Goal: Task Accomplishment & Management: Manage account settings

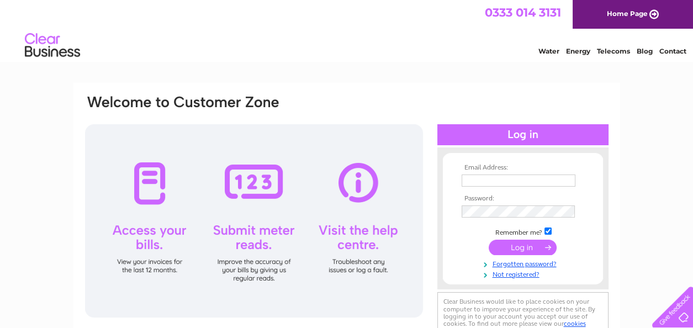
click at [529, 137] on div at bounding box center [522, 134] width 171 height 21
click at [509, 181] on input "text" at bounding box center [519, 181] width 115 height 13
click at [484, 181] on input "text" at bounding box center [519, 181] width 115 height 13
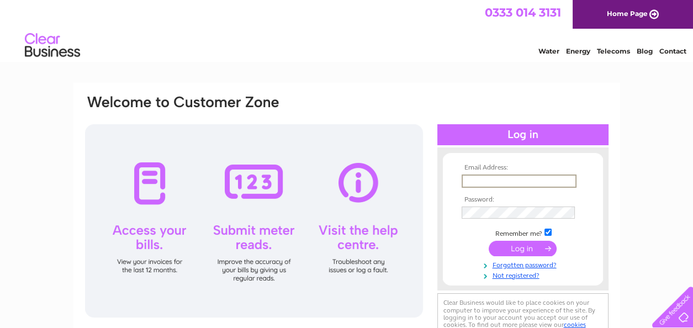
click at [479, 176] on input "text" at bounding box center [519, 181] width 115 height 13
click at [464, 179] on input "text" at bounding box center [519, 181] width 115 height 13
type input "[PERSON_NAME][EMAIL_ADDRESS][DOMAIN_NAME]"
